Goal: Information Seeking & Learning: Learn about a topic

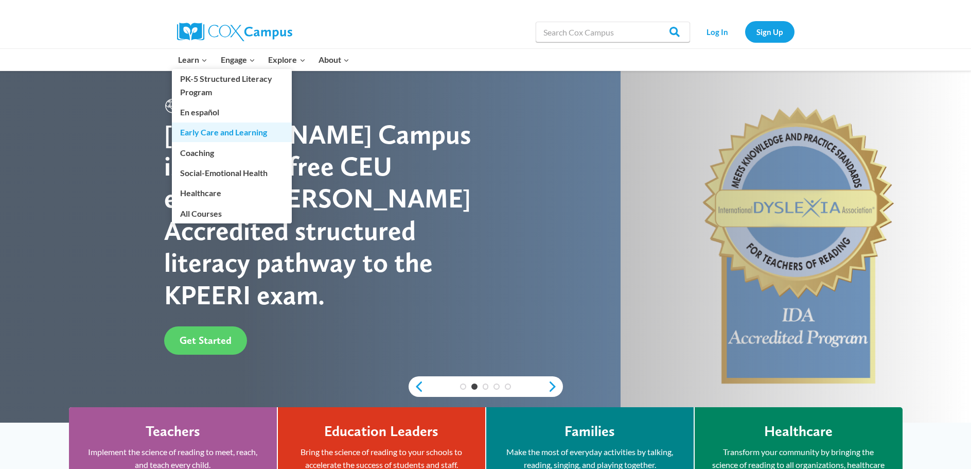
click at [215, 133] on link "Early Care and Learning" at bounding box center [232, 132] width 120 height 20
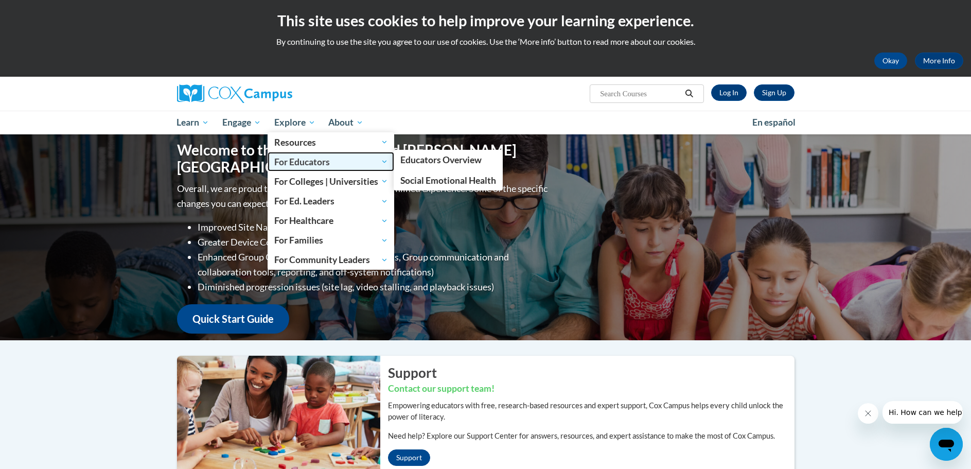
click at [299, 165] on span "For Educators" at bounding box center [331, 161] width 114 height 12
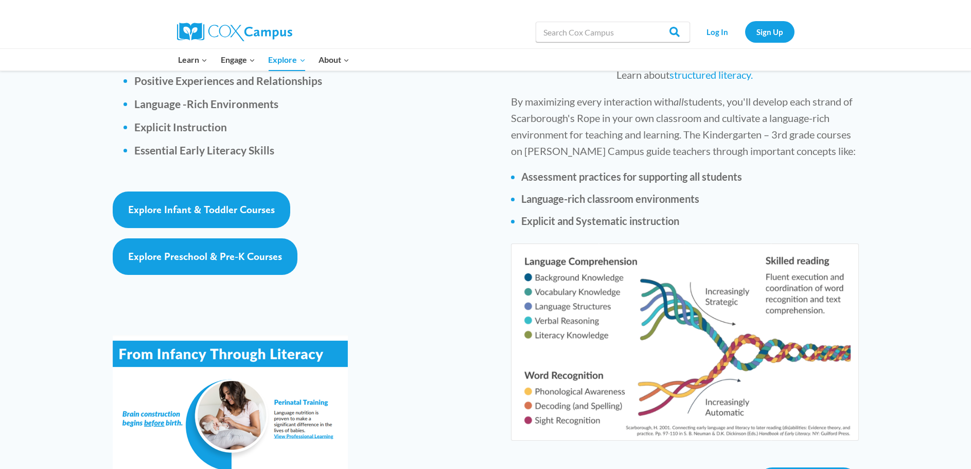
scroll to position [1338, 0]
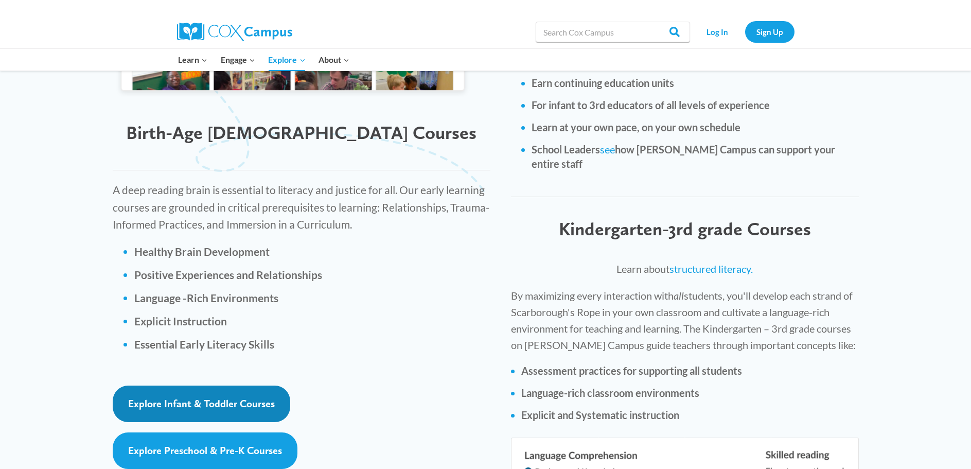
click at [209, 397] on span "Explore Infant & Toddler Courses" at bounding box center [201, 403] width 147 height 12
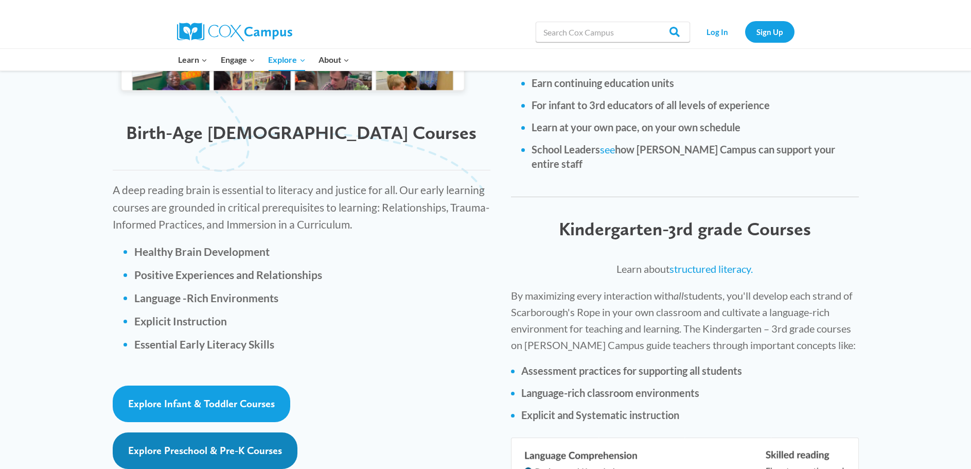
click at [184, 444] on span "Explore Preschool & Pre-K Courses" at bounding box center [205, 450] width 154 height 12
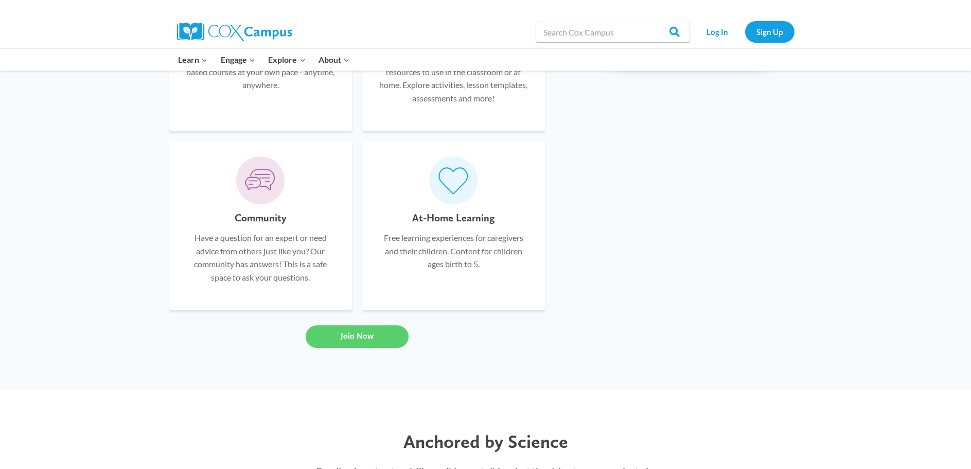
scroll to position [772, 0]
